Goal: Task Accomplishment & Management: Use online tool/utility

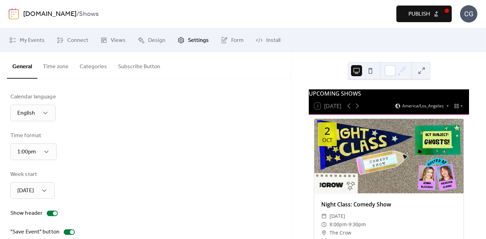
scroll to position [91, 0]
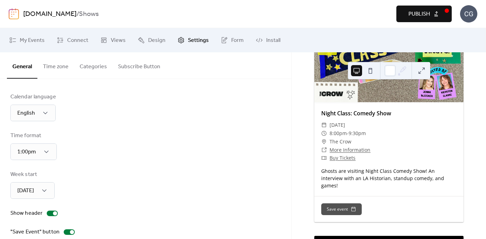
click at [465, 16] on div "CG" at bounding box center [468, 13] width 17 height 17
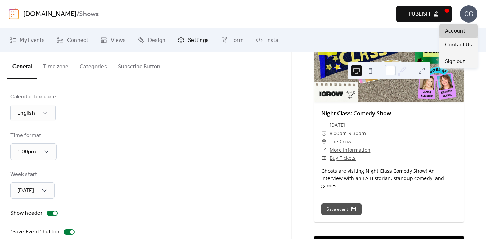
click at [455, 34] on span "Account" at bounding box center [455, 31] width 20 height 8
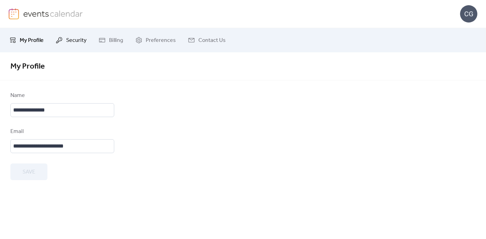
click at [77, 38] on span "Security" at bounding box center [76, 40] width 20 height 8
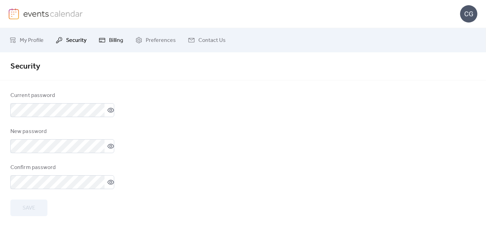
click at [110, 39] on span "Billing" at bounding box center [116, 40] width 14 height 8
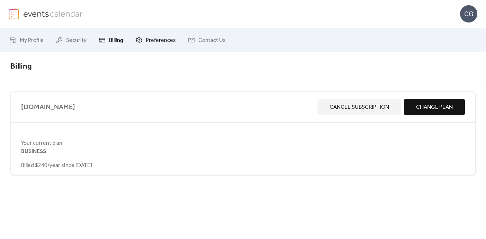
click at [154, 39] on span "Preferences" at bounding box center [161, 40] width 30 height 8
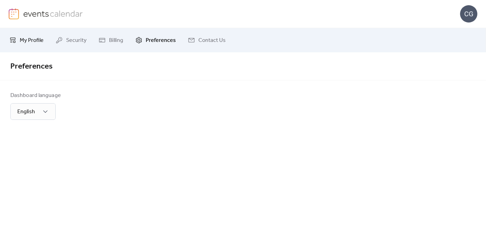
click at [28, 42] on span "My Profile" at bounding box center [32, 40] width 24 height 8
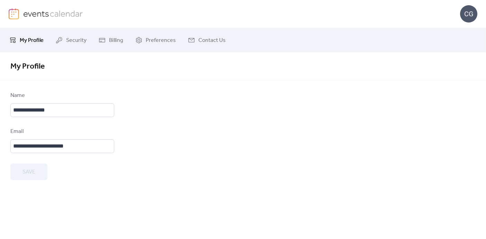
click at [468, 20] on div "CG" at bounding box center [468, 13] width 17 height 17
click at [219, 89] on div at bounding box center [243, 85] width 486 height 11
click at [19, 12] on link at bounding box center [46, 13] width 74 height 11
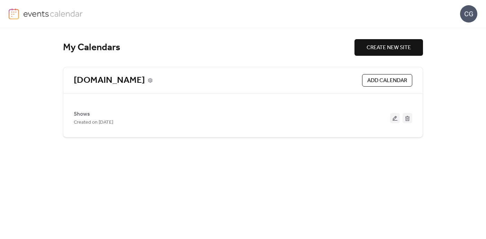
click at [148, 79] on icon at bounding box center [150, 80] width 5 height 5
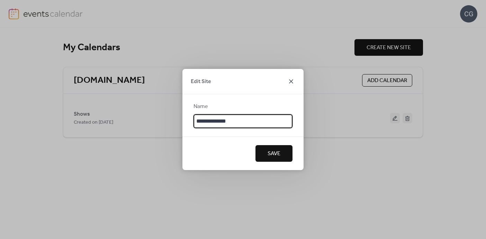
click at [291, 81] on icon at bounding box center [291, 81] width 4 height 4
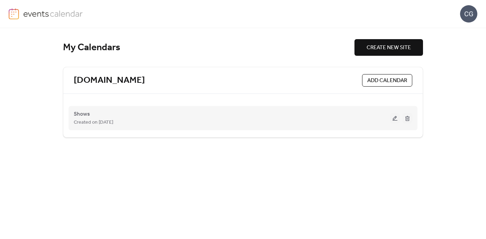
click at [394, 119] on button at bounding box center [395, 118] width 10 height 10
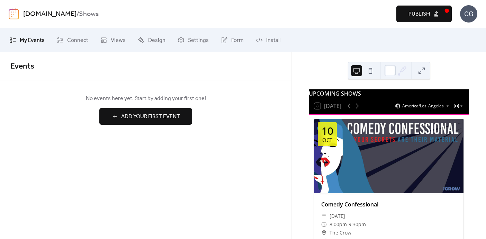
click at [36, 37] on span "My Events" at bounding box center [32, 40] width 25 height 8
click at [72, 42] on span "Connect" at bounding box center [77, 40] width 21 height 8
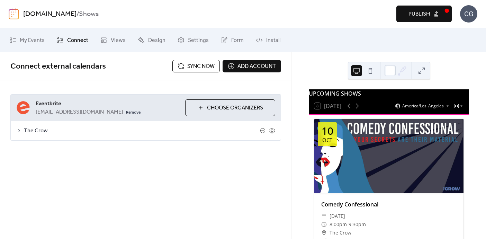
click at [19, 130] on icon at bounding box center [19, 131] width 6 height 6
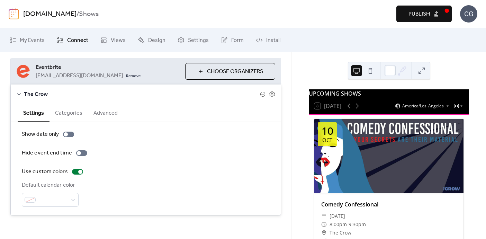
scroll to position [41, 0]
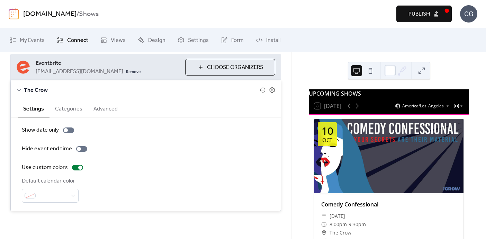
click at [77, 110] on button "Categories" at bounding box center [69, 108] width 38 height 17
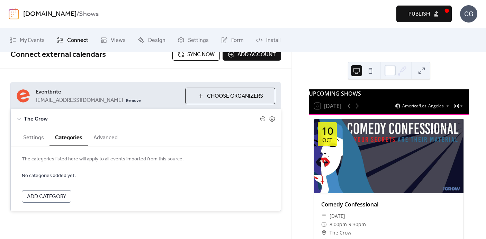
click at [101, 140] on button "Advanced" at bounding box center [105, 136] width 35 height 17
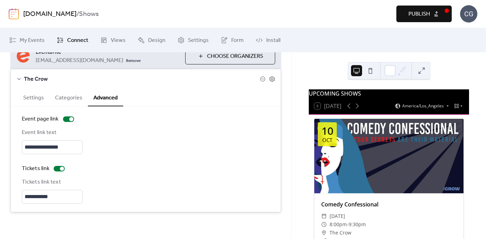
scroll to position [53, 0]
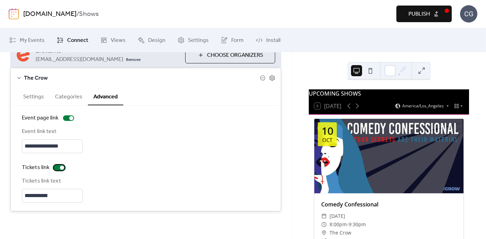
click at [56, 168] on div at bounding box center [59, 168] width 11 height 6
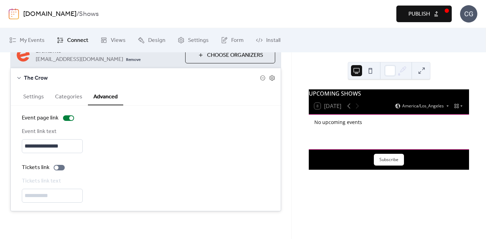
click at [415, 15] on span "Publish" at bounding box center [419, 14] width 21 height 8
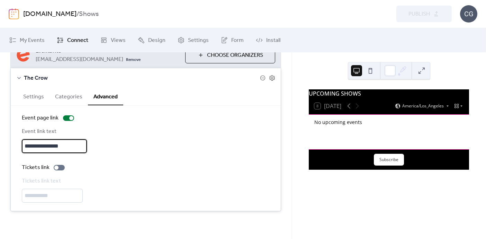
scroll to position [0, 0]
drag, startPoint x: 71, startPoint y: 147, endPoint x: 9, endPoint y: 144, distance: 62.4
click at [9, 144] on div "**********" at bounding box center [146, 126] width 292 height 197
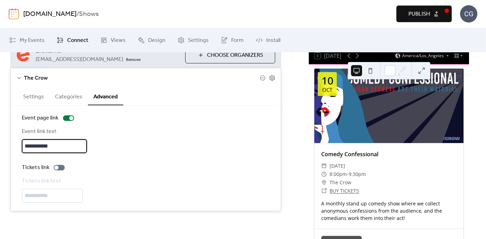
scroll to position [52, 0]
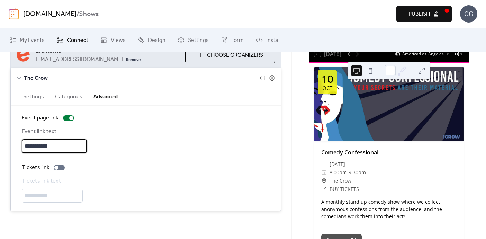
type input "**********"
click at [411, 11] on span "Publish" at bounding box center [419, 14] width 21 height 8
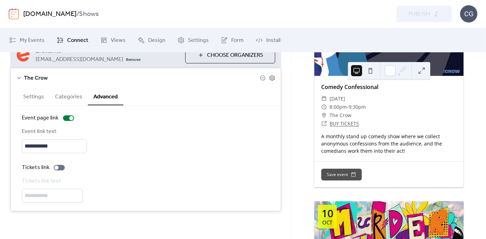
scroll to position [118, 0]
click at [62, 167] on div at bounding box center [59, 168] width 11 height 6
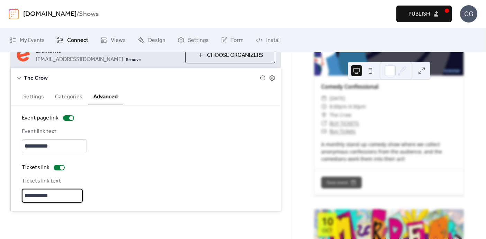
drag, startPoint x: 54, startPoint y: 196, endPoint x: 22, endPoint y: 196, distance: 31.9
click at [22, 196] on input "**********" at bounding box center [52, 196] width 61 height 14
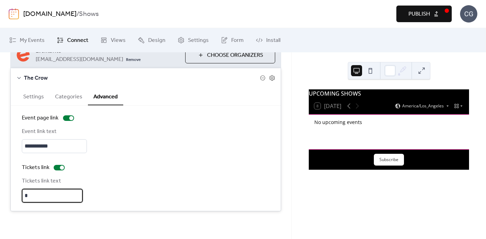
scroll to position [0, 0]
click at [411, 13] on span "Publish" at bounding box center [419, 14] width 21 height 8
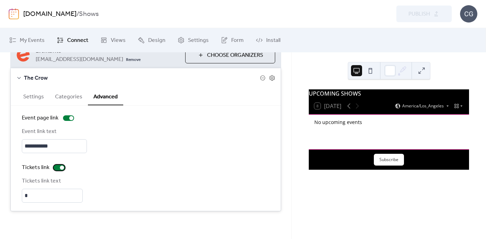
click at [55, 168] on div at bounding box center [59, 168] width 11 height 6
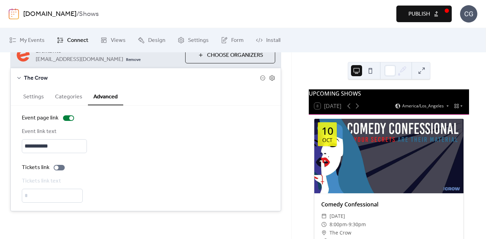
click at [403, 13] on button "Publish" at bounding box center [424, 14] width 55 height 17
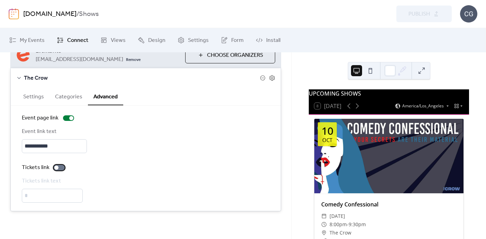
click at [62, 169] on div at bounding box center [59, 168] width 11 height 6
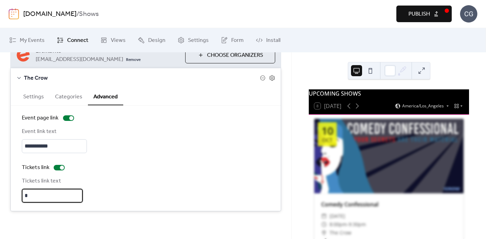
click at [34, 195] on input "*" at bounding box center [52, 196] width 61 height 14
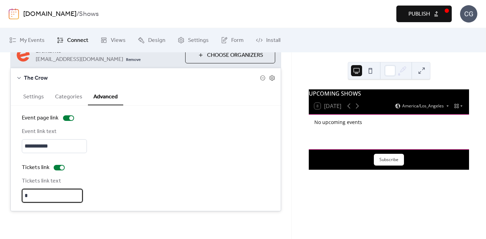
drag, startPoint x: 34, startPoint y: 195, endPoint x: 8, endPoint y: 194, distance: 25.6
click at [8, 194] on div "**********" at bounding box center [146, 126] width 292 height 197
click at [122, 182] on div "Tickets link text ***" at bounding box center [146, 190] width 248 height 26
click at [414, 11] on span "Publish" at bounding box center [419, 14] width 21 height 8
drag, startPoint x: 37, startPoint y: 195, endPoint x: 18, endPoint y: 195, distance: 19.0
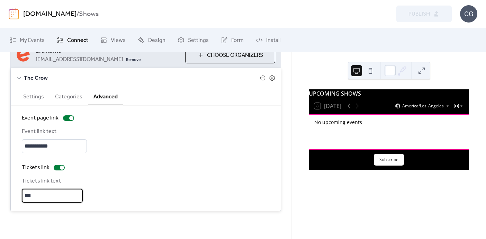
click at [18, 195] on div "**********" at bounding box center [146, 158] width 270 height 105
type input "**********"
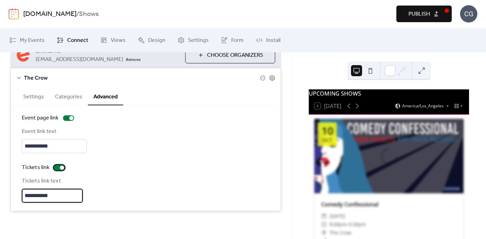
click at [54, 169] on div at bounding box center [59, 168] width 11 height 6
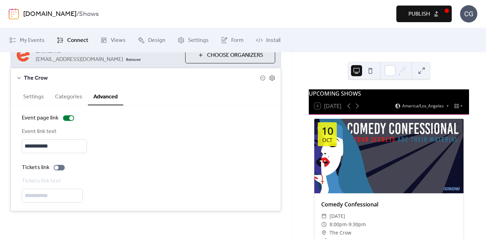
click at [414, 14] on span "Publish" at bounding box center [419, 14] width 21 height 8
